Goal: Information Seeking & Learning: Learn about a topic

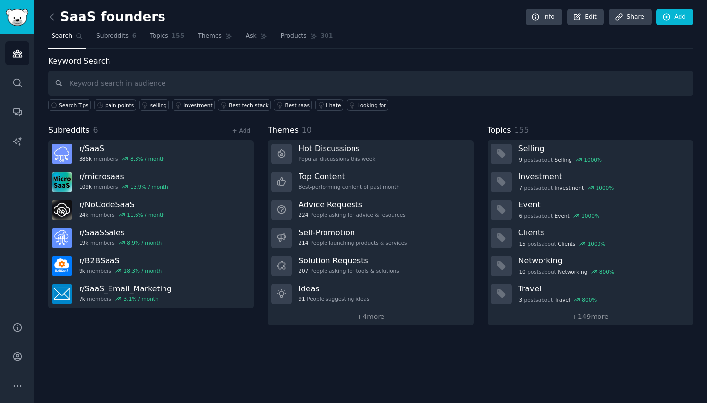
type input "d"
type input "explanation drawings"
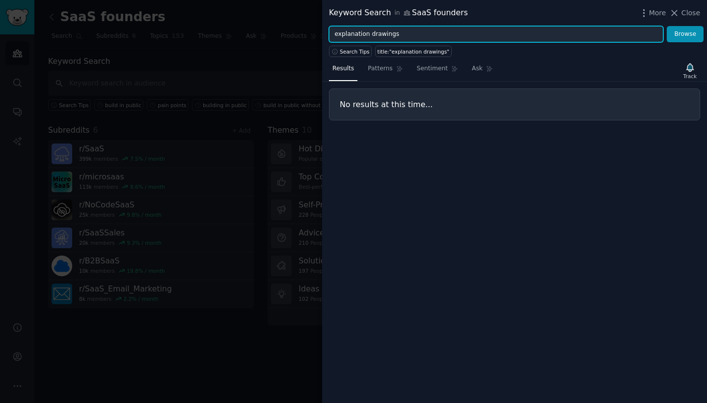
click at [420, 36] on input "explanation drawings" at bounding box center [496, 34] width 334 height 17
drag, startPoint x: 420, startPoint y: 36, endPoint x: 401, endPoint y: 31, distance: 20.2
click at [400, 33] on input "explanation drawings" at bounding box center [496, 34] width 334 height 17
